Goal: Information Seeking & Learning: Compare options

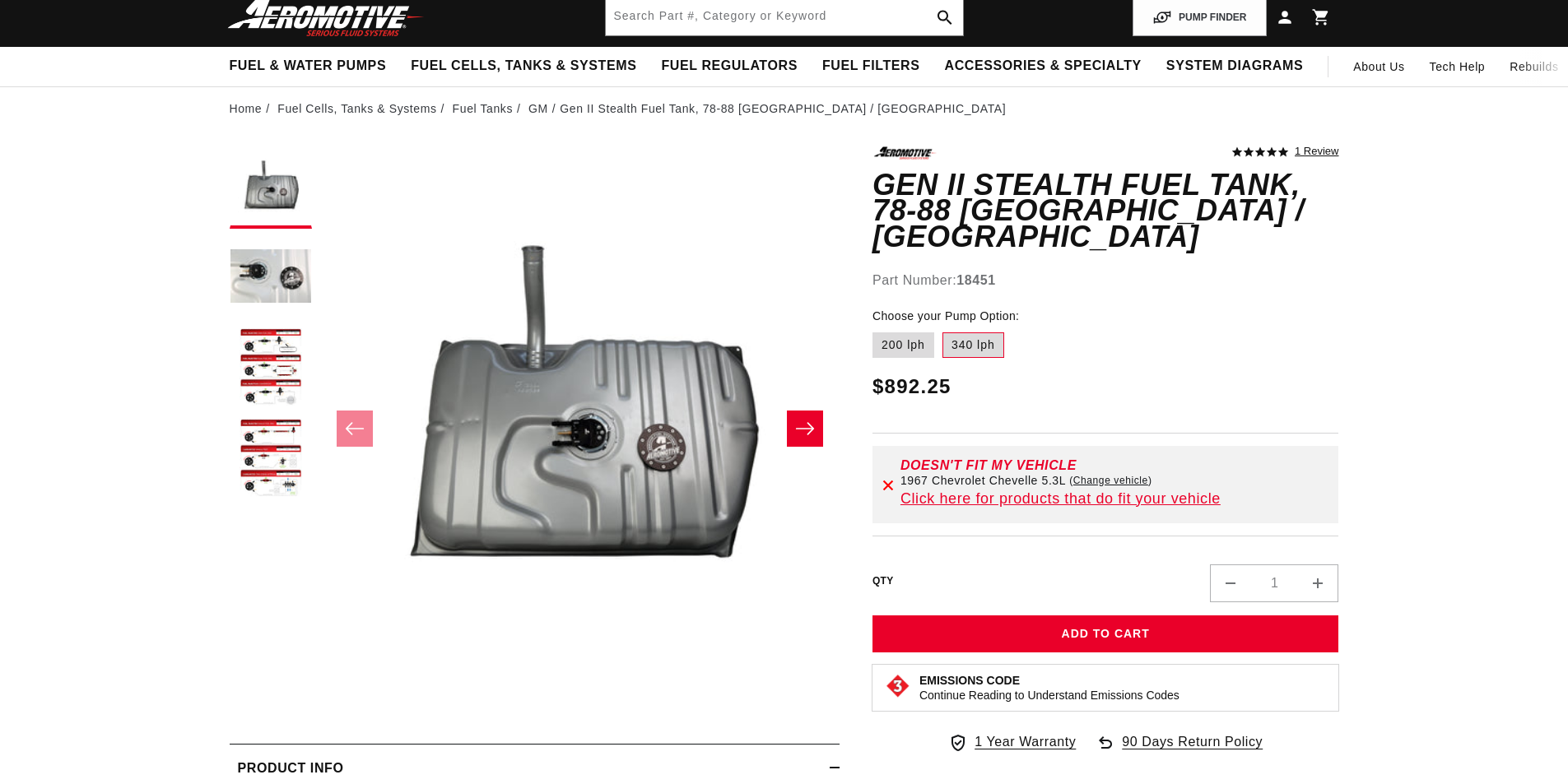
click at [905, 332] on label "200 lph" at bounding box center [904, 345] width 62 height 27
click at [877, 329] on input "200 lph" at bounding box center [876, 329] width 1 height 1
radio input "true"
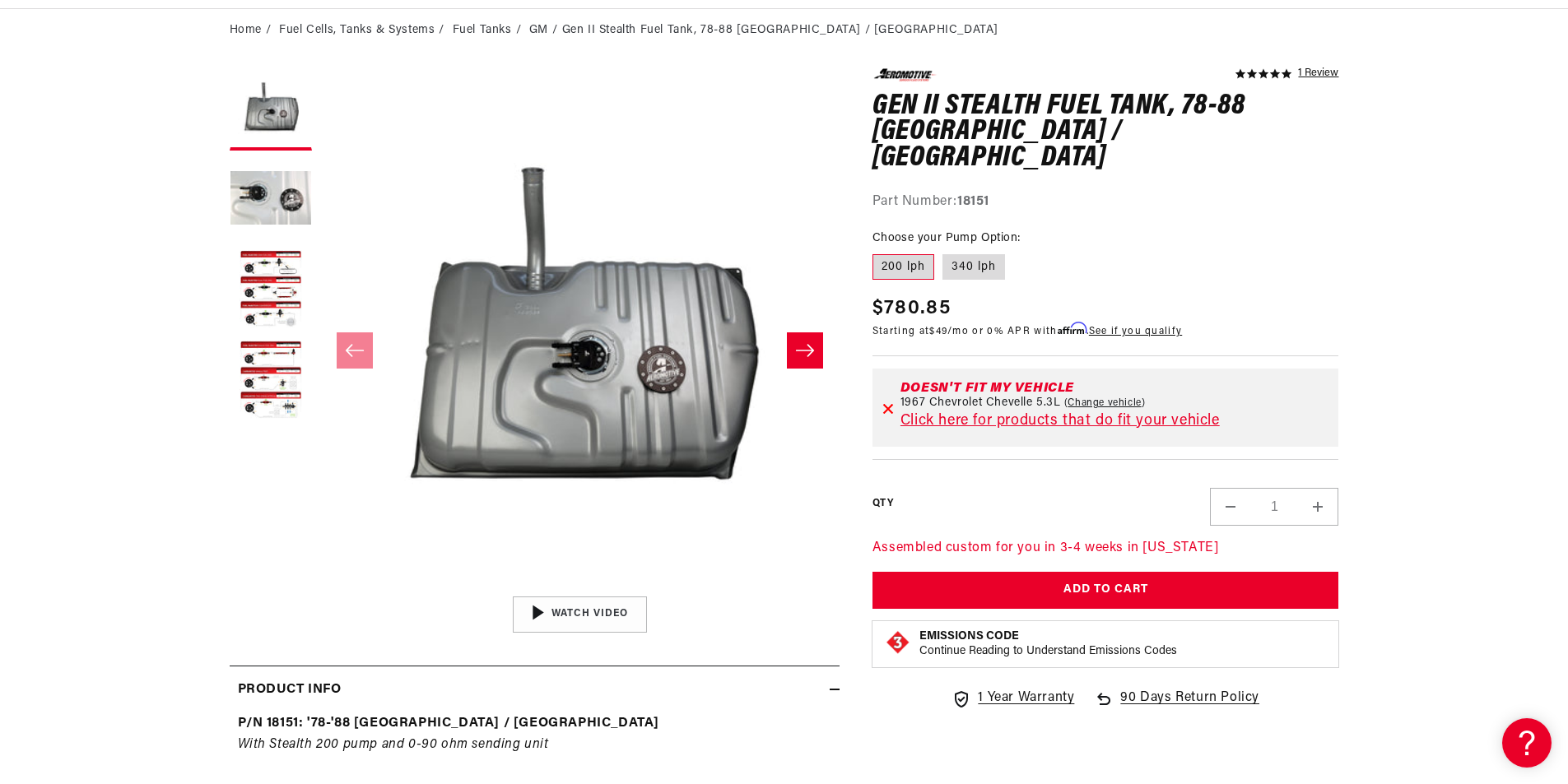
scroll to position [165, 0]
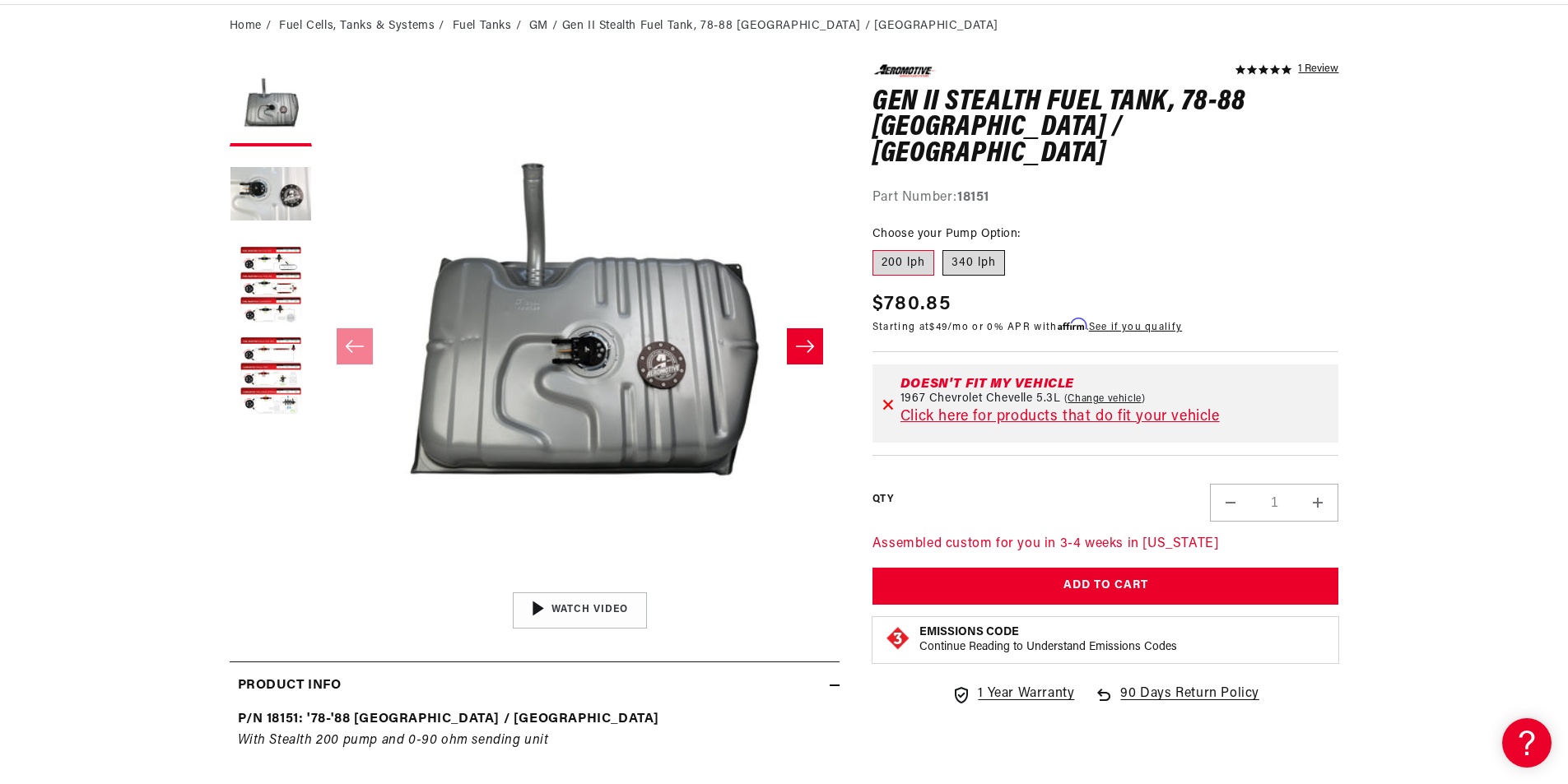
click at [986, 250] on label "340 lph" at bounding box center [973, 263] width 63 height 27
click at [943, 247] on input "340 lph" at bounding box center [942, 247] width 1 height 1
radio input "true"
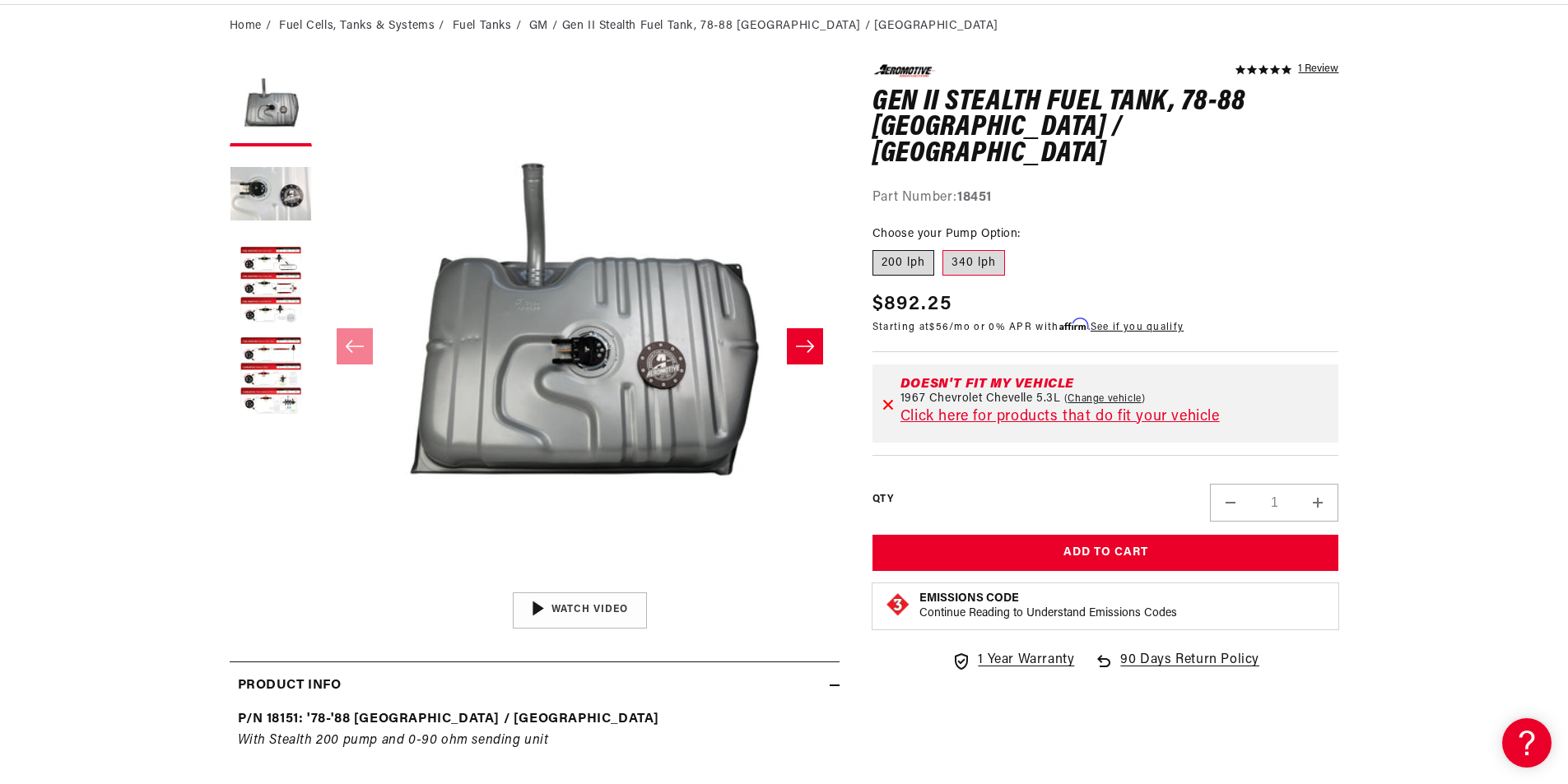
click at [886, 250] on label "200 lph" at bounding box center [904, 263] width 62 height 27
click at [877, 247] on input "200 lph" at bounding box center [876, 247] width 1 height 1
radio input "true"
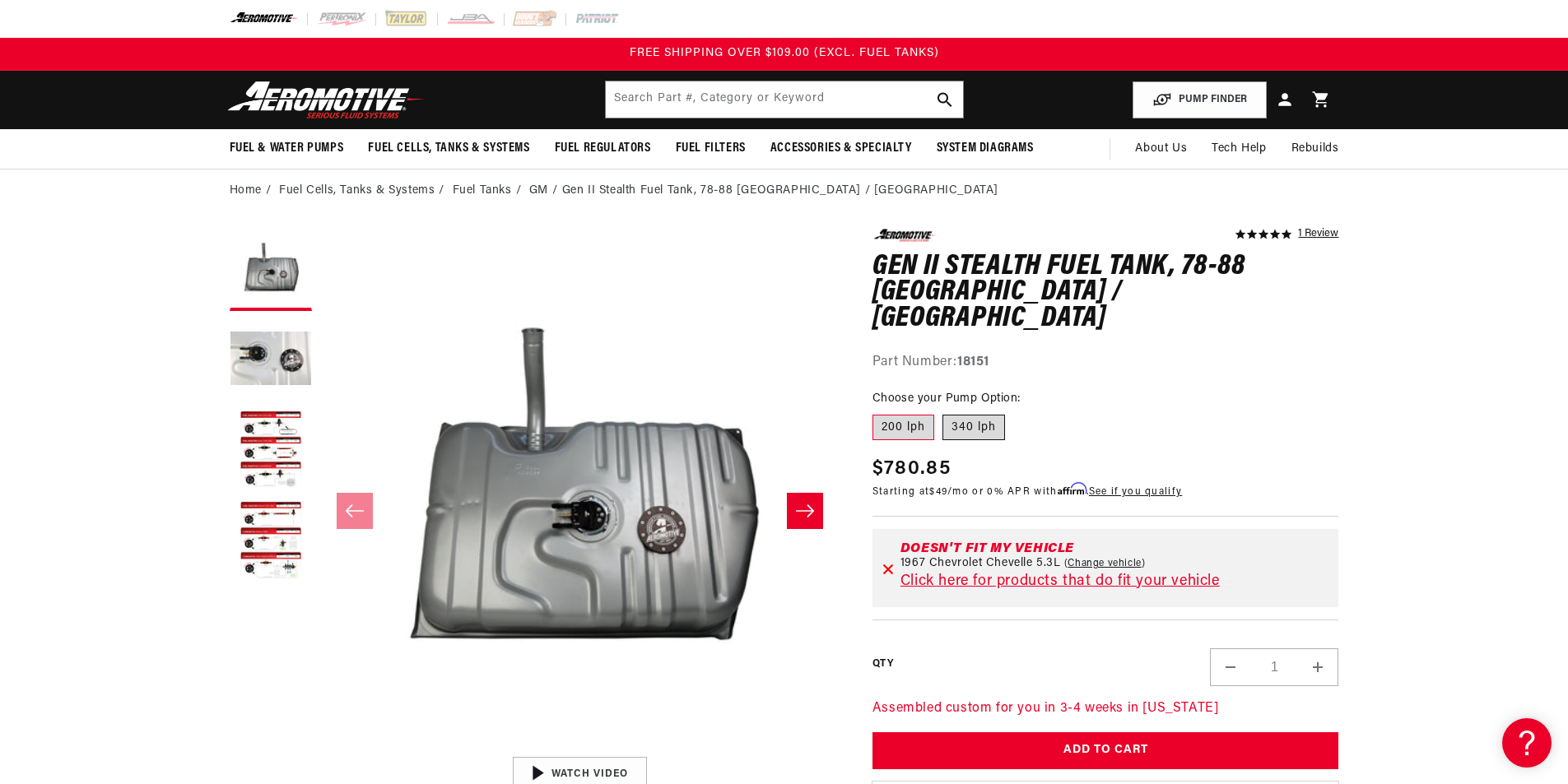
click at [962, 415] on label "340 lph" at bounding box center [973, 428] width 63 height 27
click at [943, 411] on input "340 lph" at bounding box center [942, 411] width 1 height 1
radio input "true"
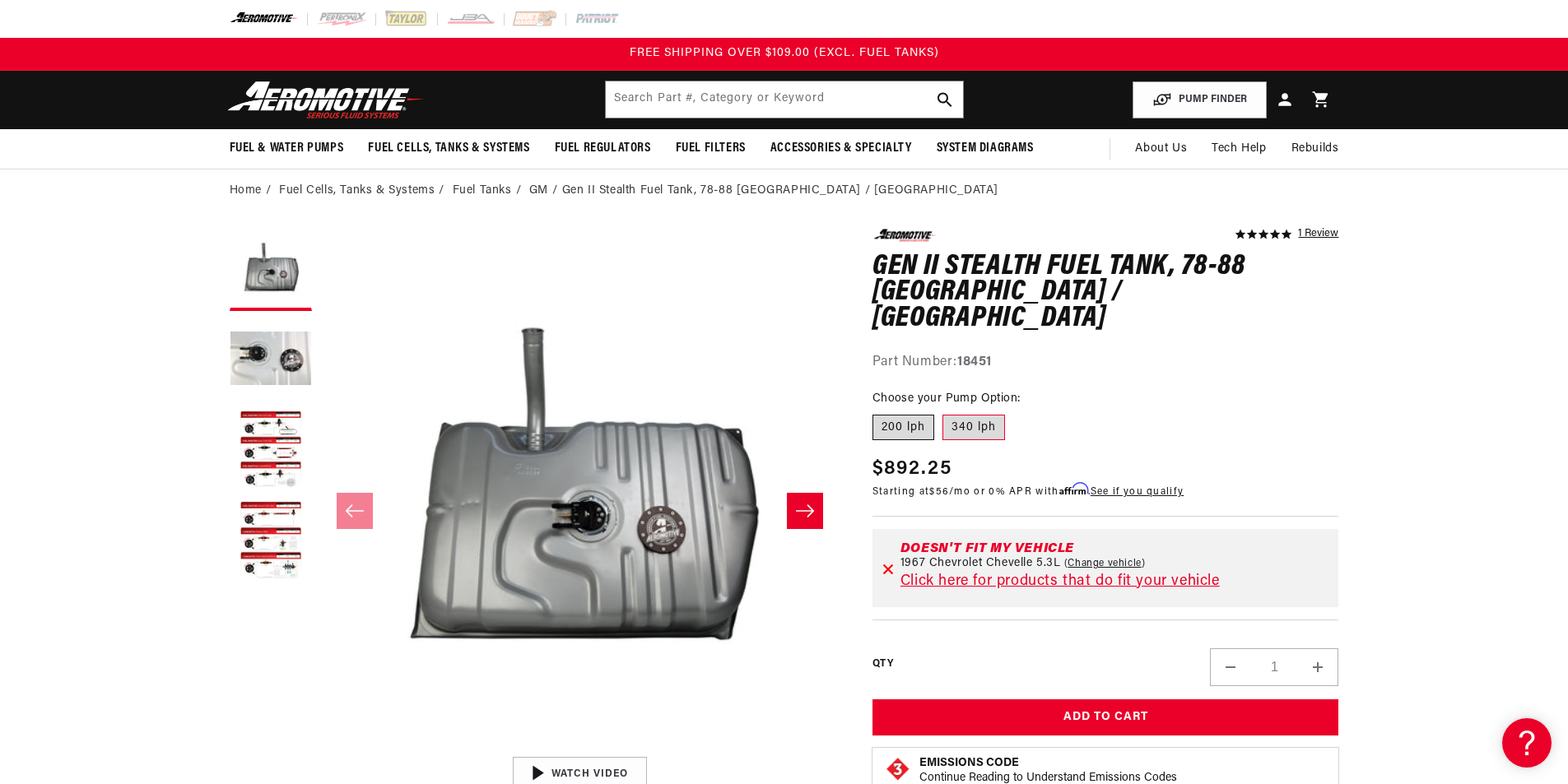
click at [898, 415] on label "200 lph" at bounding box center [904, 428] width 62 height 27
click at [877, 411] on input "200 lph" at bounding box center [876, 411] width 1 height 1
radio input "true"
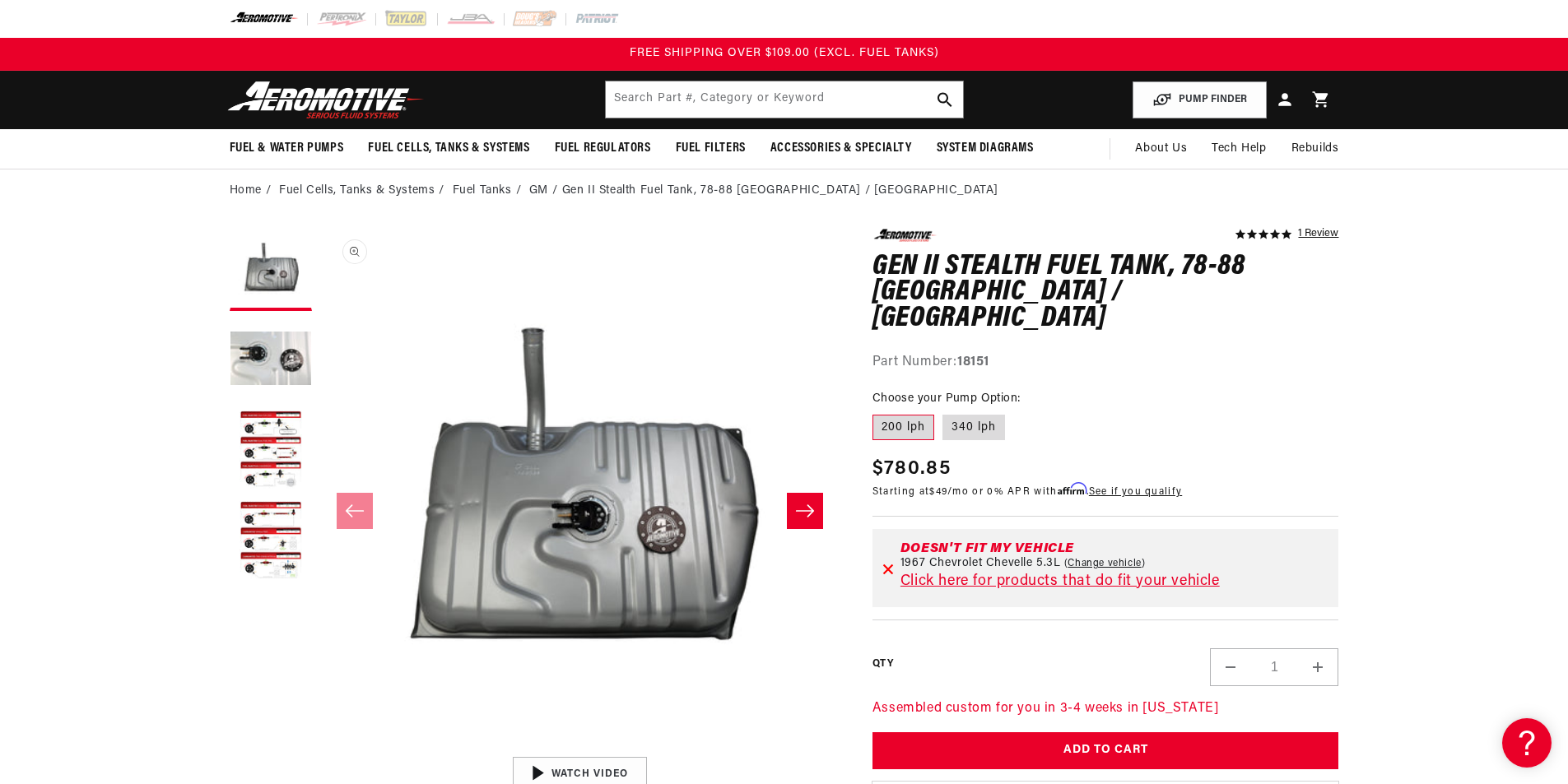
drag, startPoint x: 985, startPoint y: 404, endPoint x: 753, endPoint y: 282, distance: 262.1
click at [984, 415] on label "340 lph" at bounding box center [973, 428] width 63 height 27
click at [943, 411] on input "340 lph" at bounding box center [942, 411] width 1 height 1
radio input "true"
